Goal: Complete application form

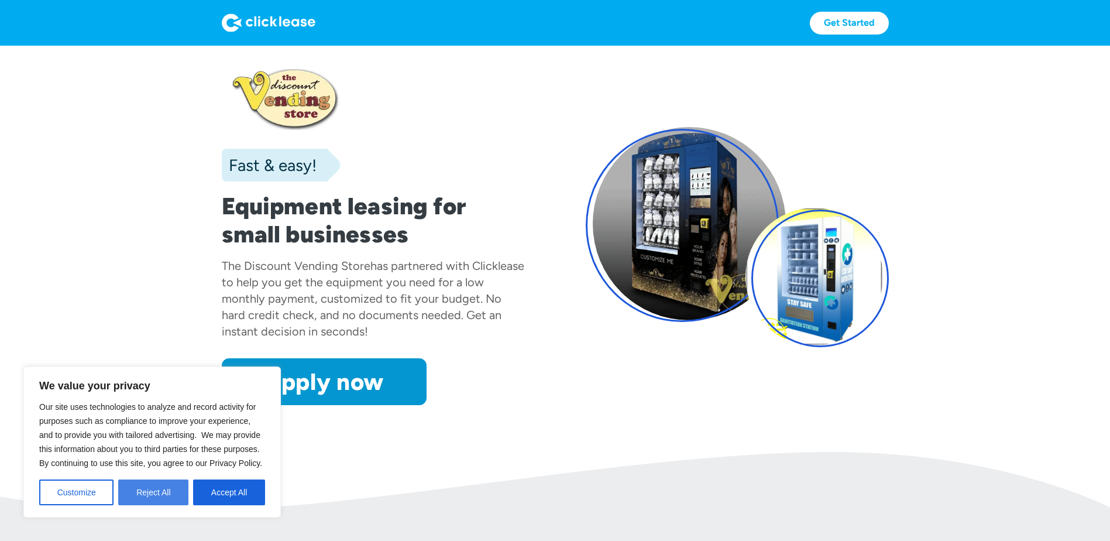
click at [177, 495] on button "Reject All" at bounding box center [153, 492] width 70 height 26
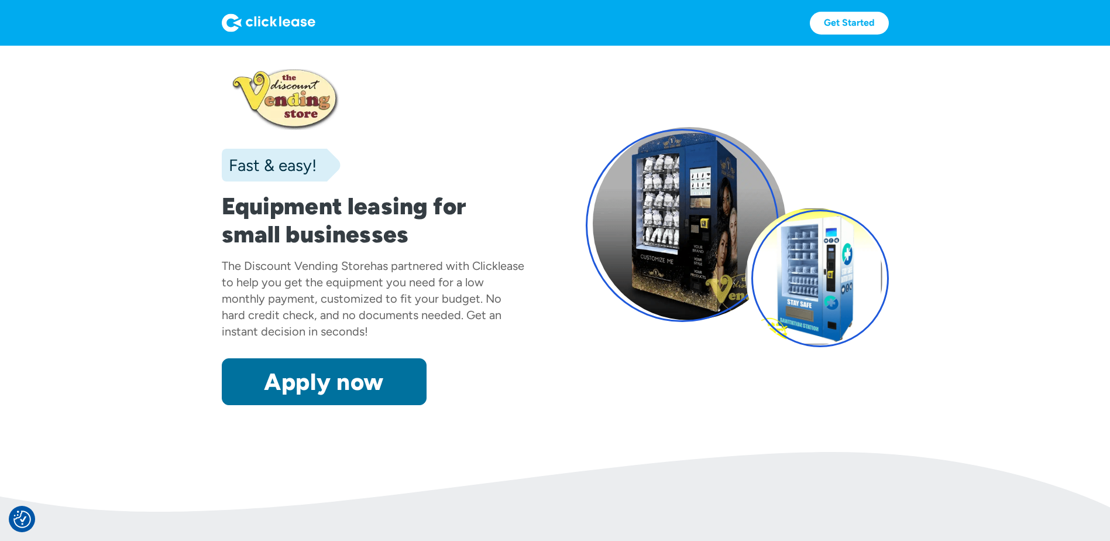
click at [340, 382] on link "Apply now" at bounding box center [324, 381] width 205 height 47
